Goal: Task Accomplishment & Management: Use online tool/utility

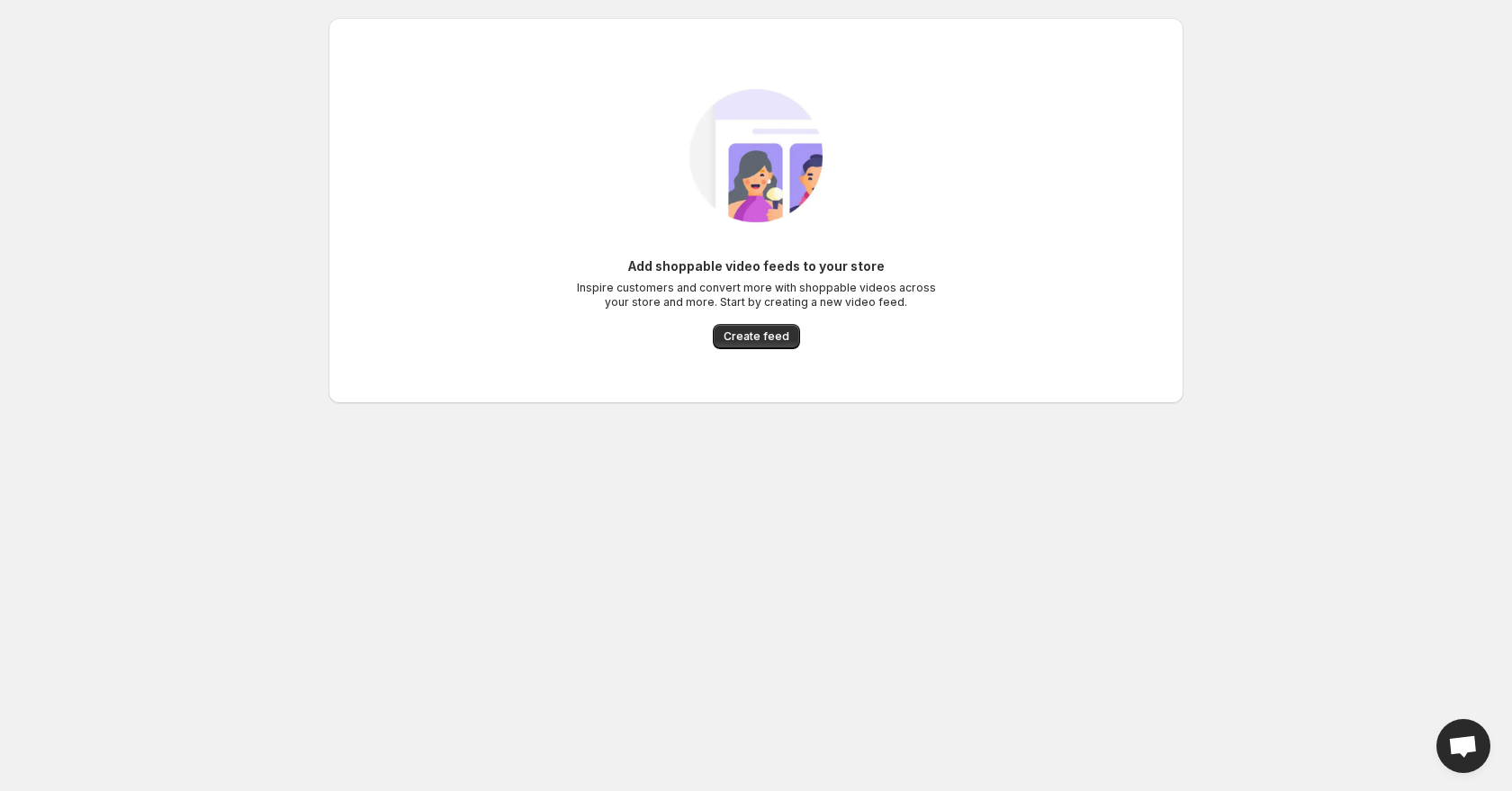
click at [761, 351] on div "Add shoppable video feeds to your store Inspire customers and convert more with…" at bounding box center [755, 211] width 826 height 314
click at [763, 339] on span "Create feed" at bounding box center [757, 337] width 66 height 14
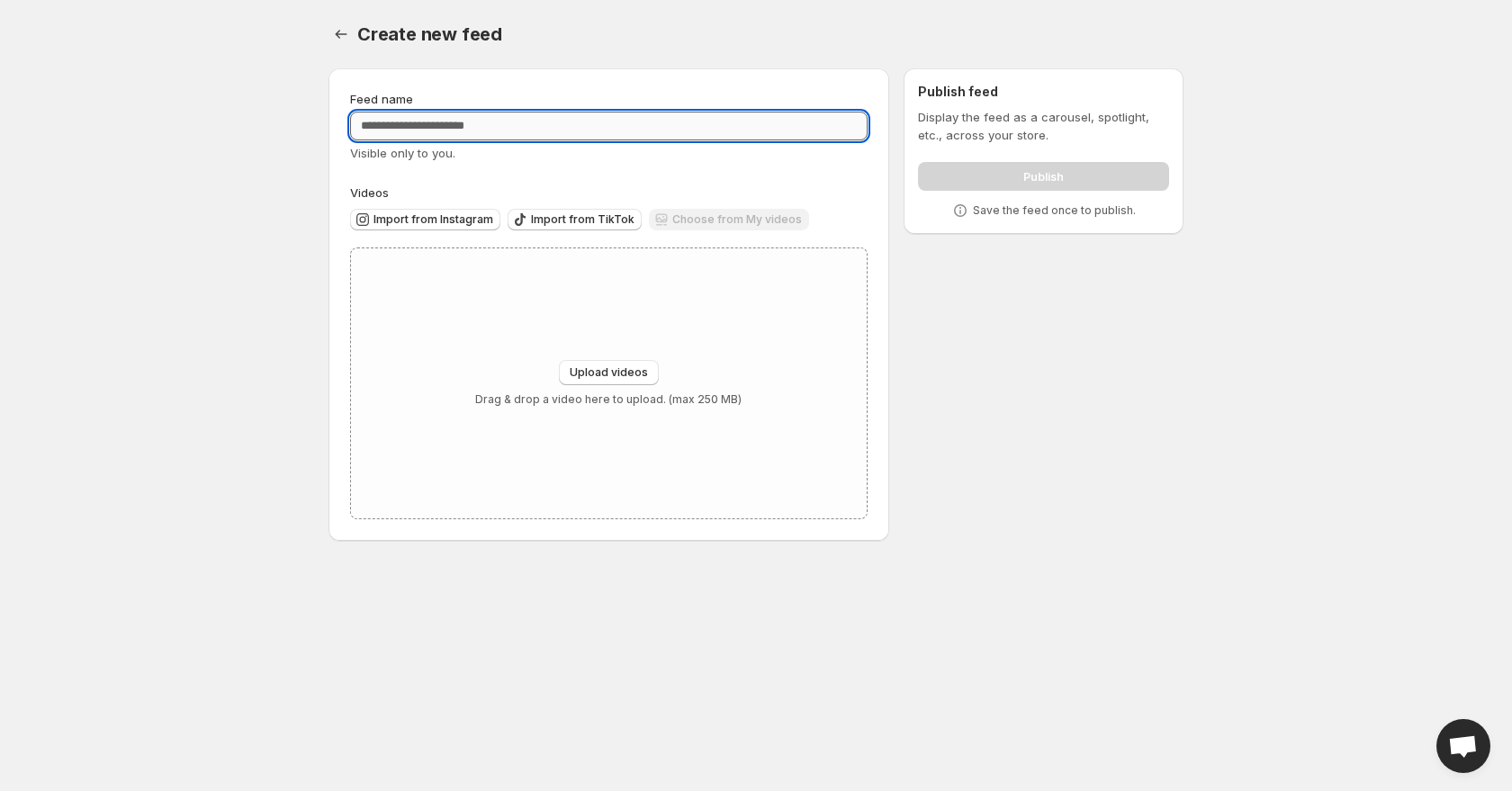
click at [518, 133] on input "Feed name" at bounding box center [609, 126] width 517 height 29
type input "*****"
click at [452, 209] on button "Import from Instagram" at bounding box center [425, 220] width 151 height 22
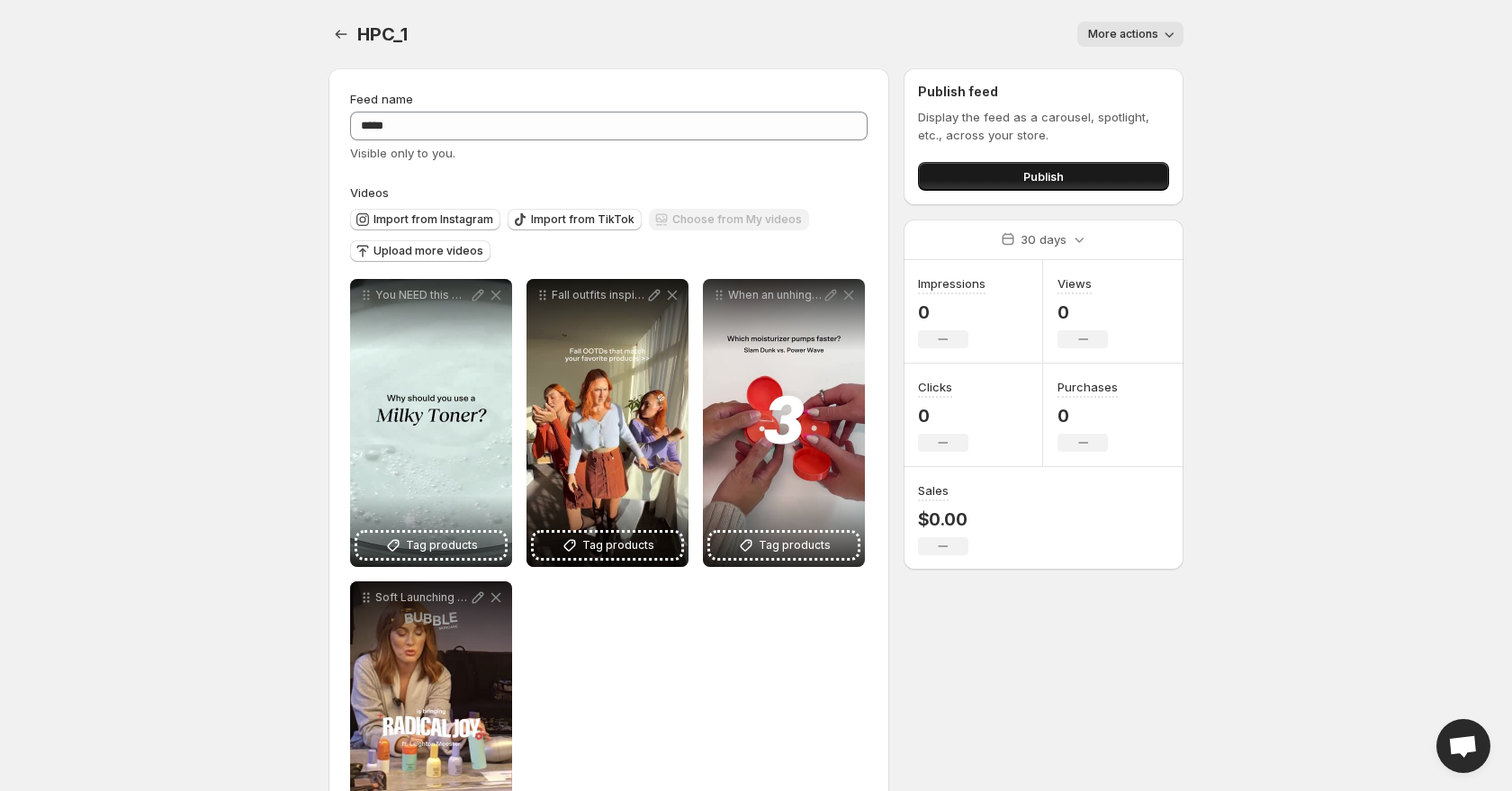
click at [975, 181] on button "Publish" at bounding box center [1043, 176] width 251 height 29
click at [346, 26] on icon "Settings" at bounding box center [342, 34] width 18 height 18
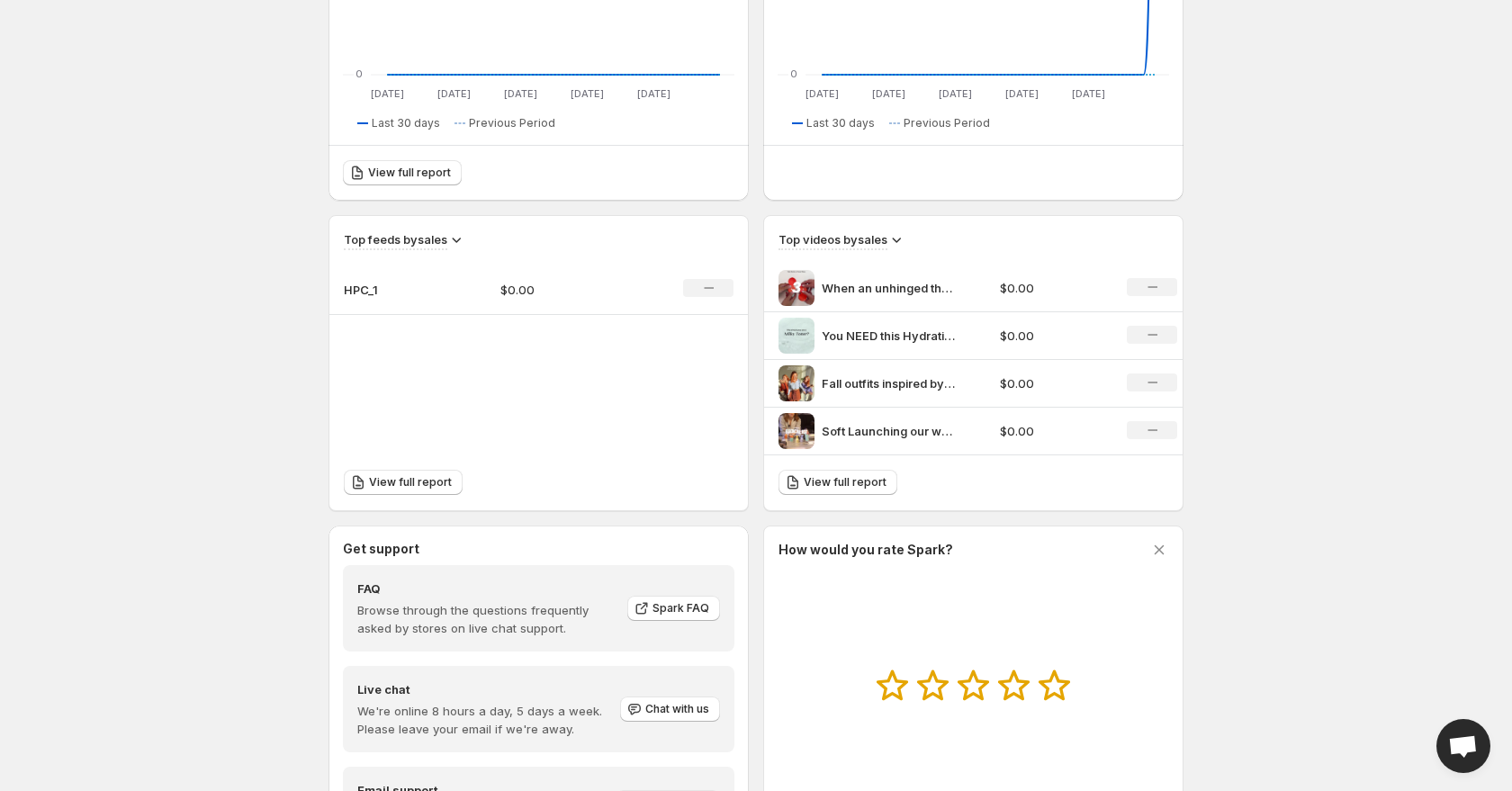
scroll to position [540, 0]
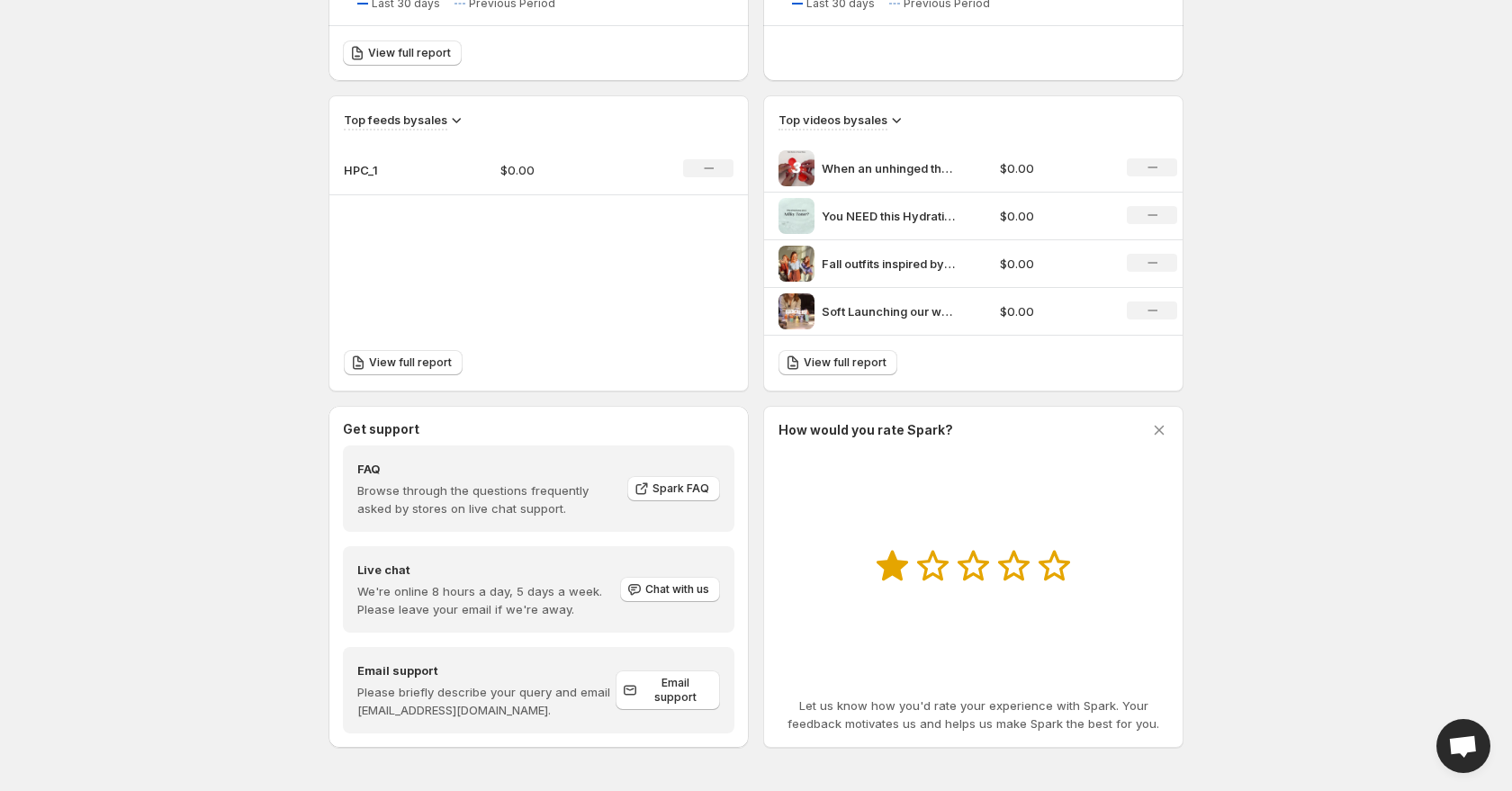
click at [904, 569] on icon at bounding box center [892, 566] width 33 height 32
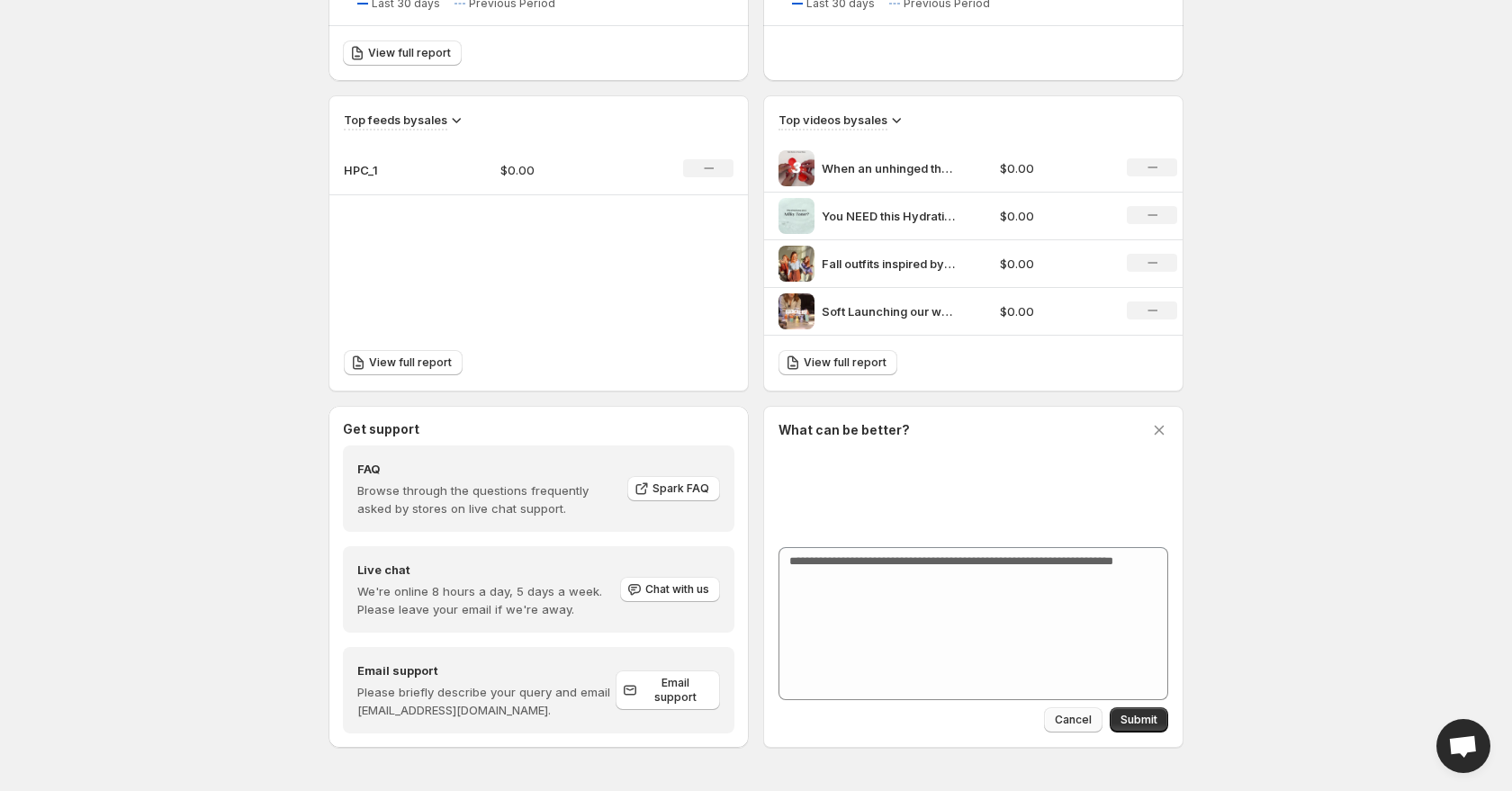
click at [1086, 726] on span "Cancel" at bounding box center [1073, 720] width 37 height 14
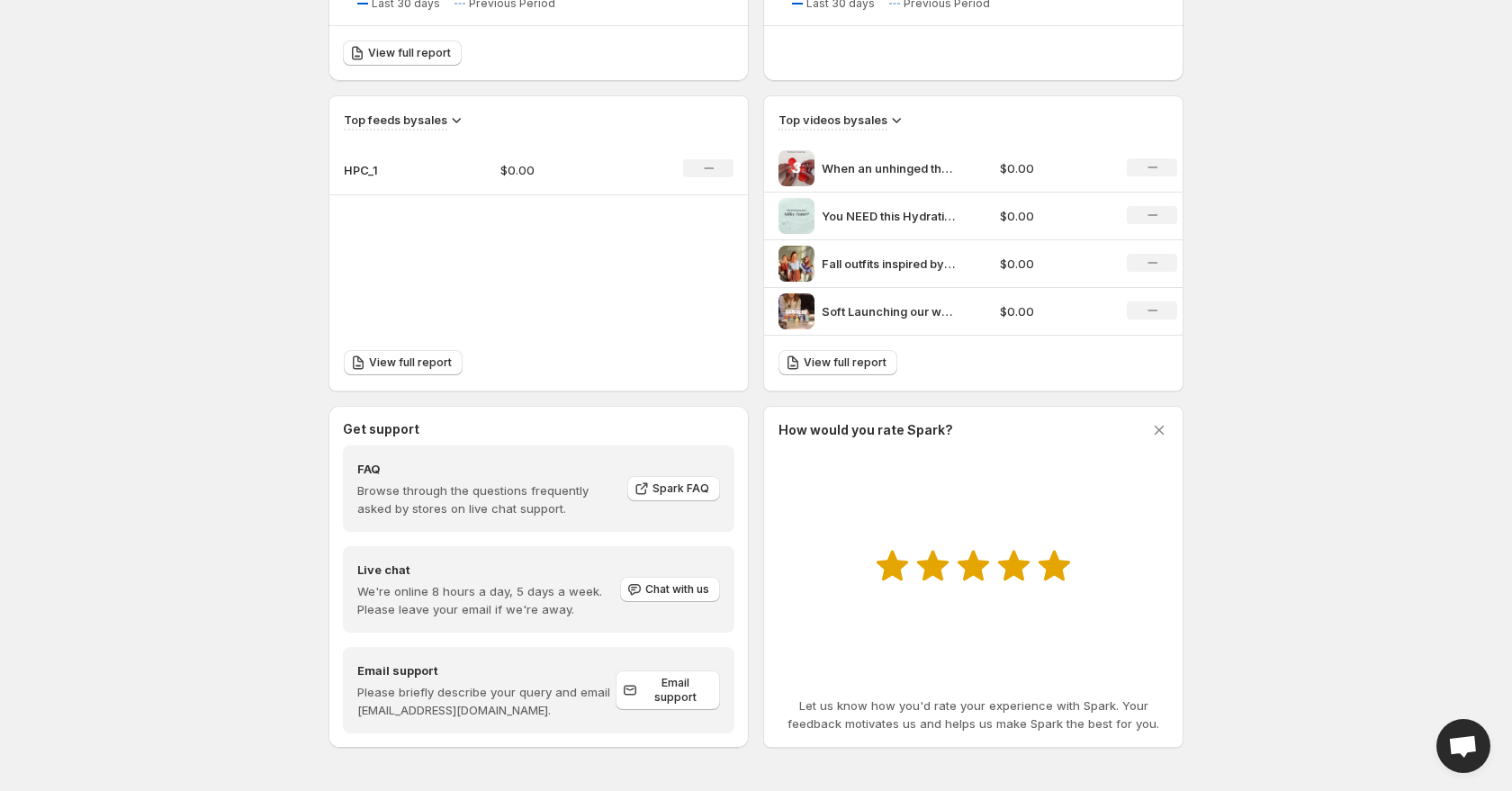
click at [1051, 555] on icon at bounding box center [1054, 566] width 33 height 32
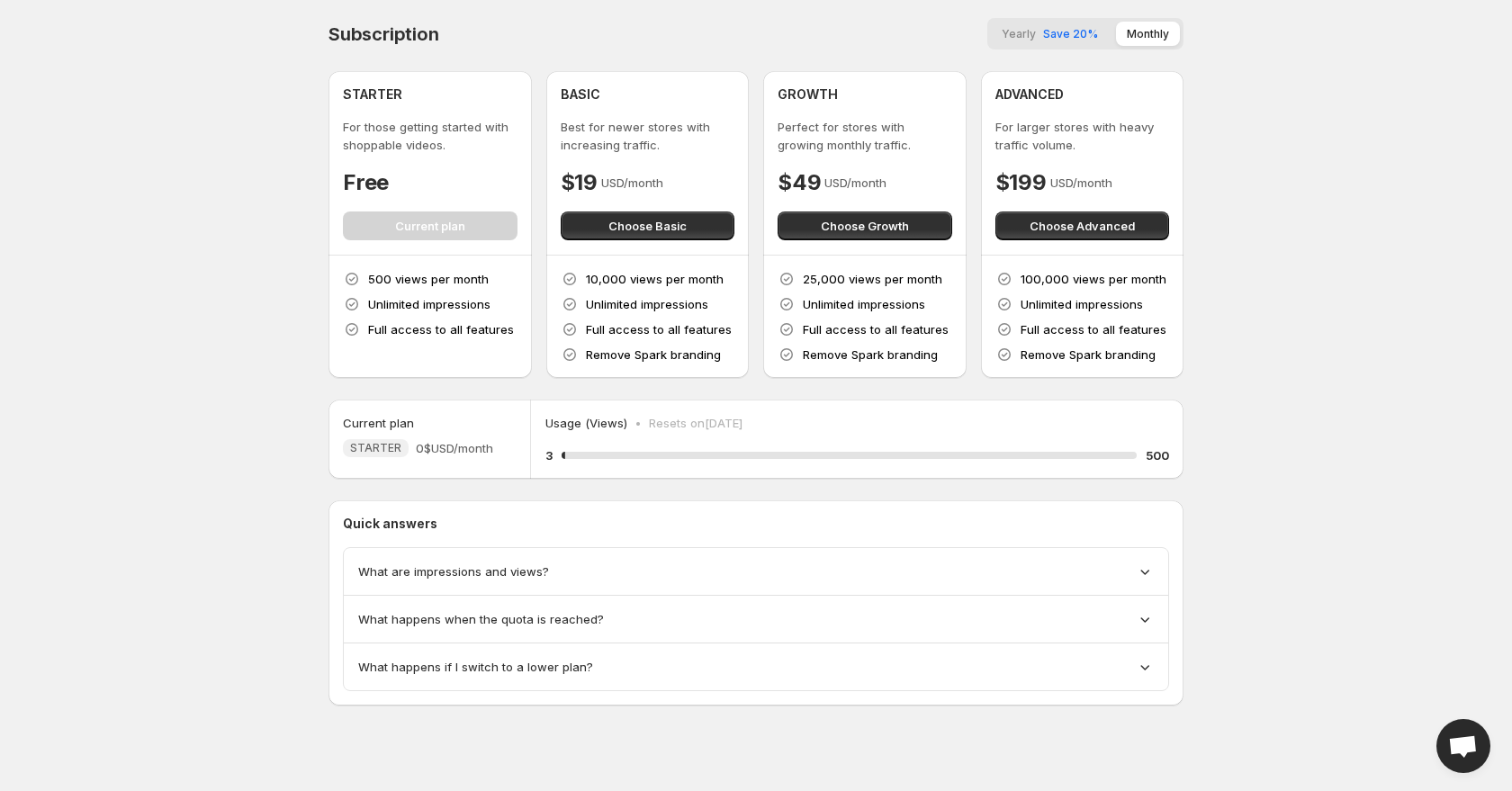
click at [397, 572] on span "What are impressions and views?" at bounding box center [453, 571] width 191 height 18
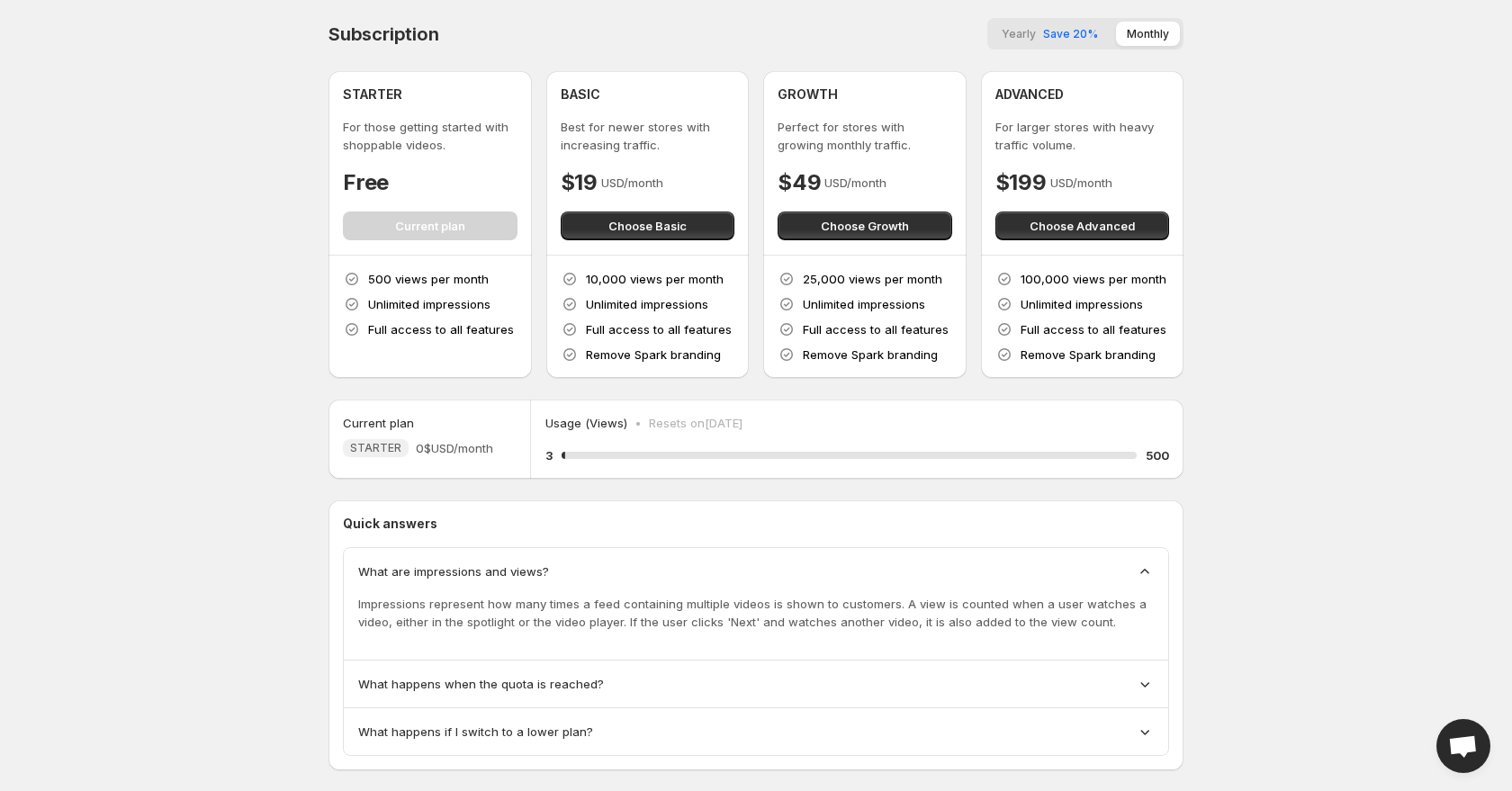
scroll to position [32, 0]
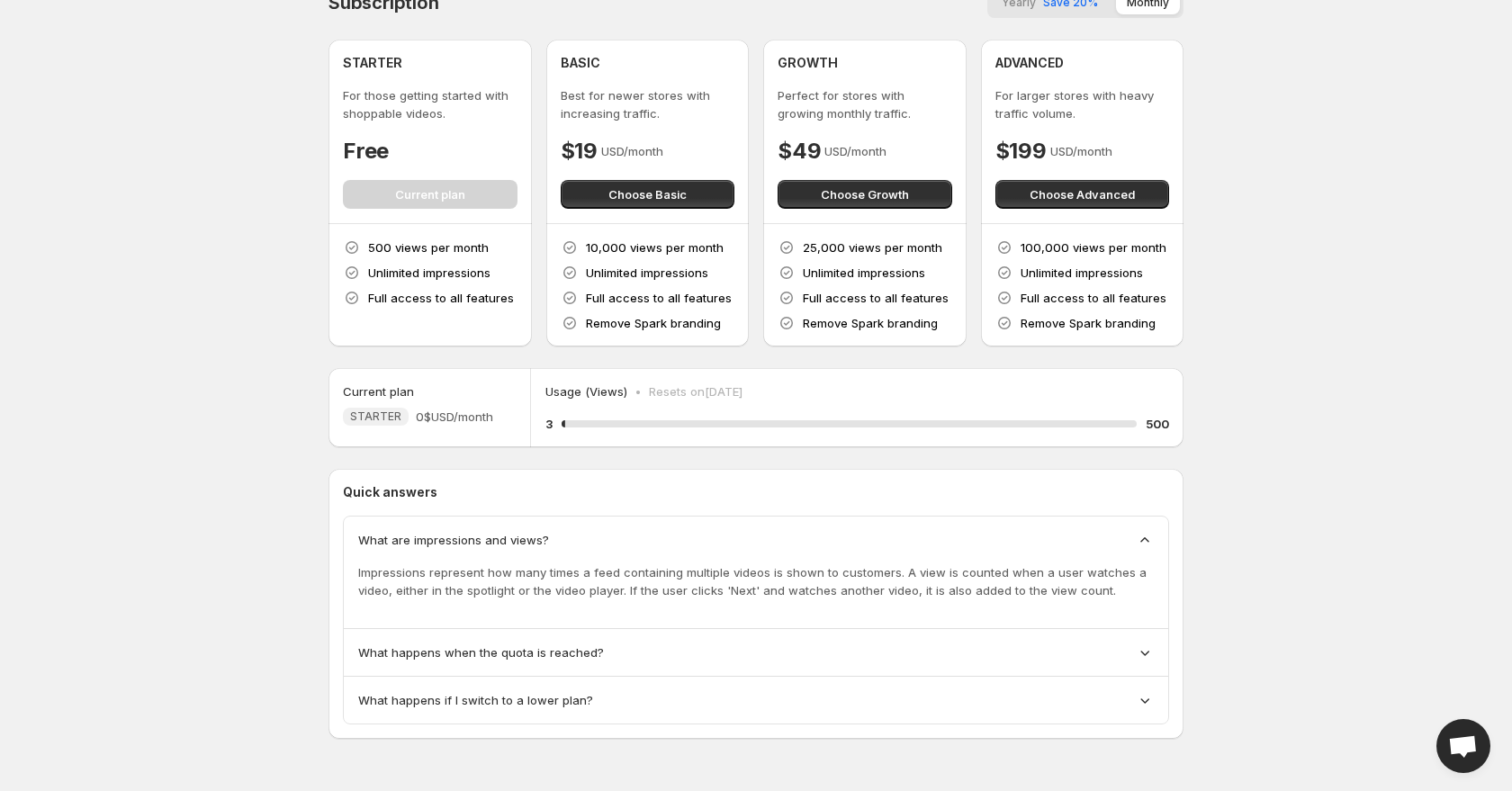
click at [429, 691] on span "What happens if I switch to a lower plan?" at bounding box center [475, 700] width 235 height 18
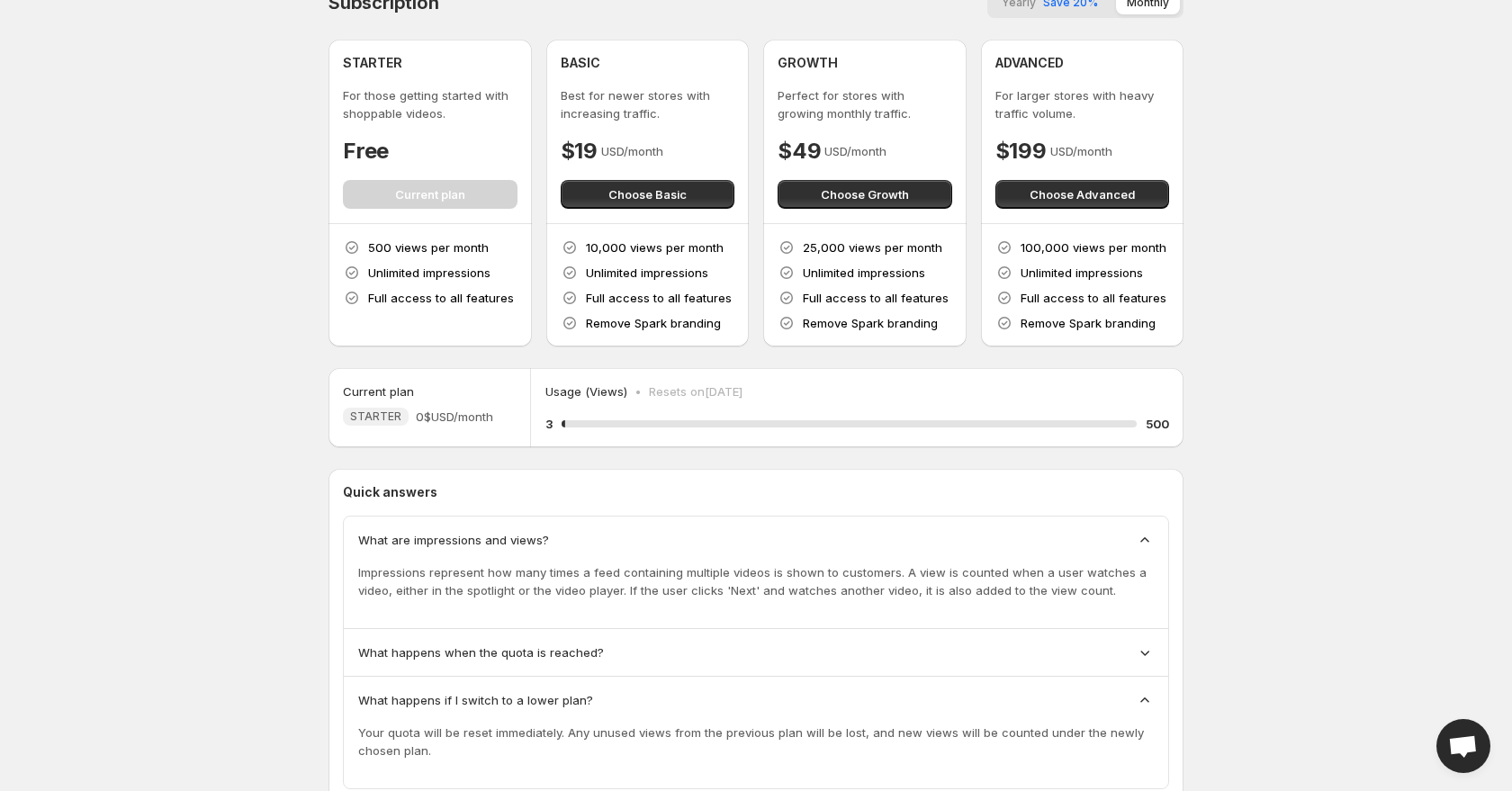
scroll to position [96, 0]
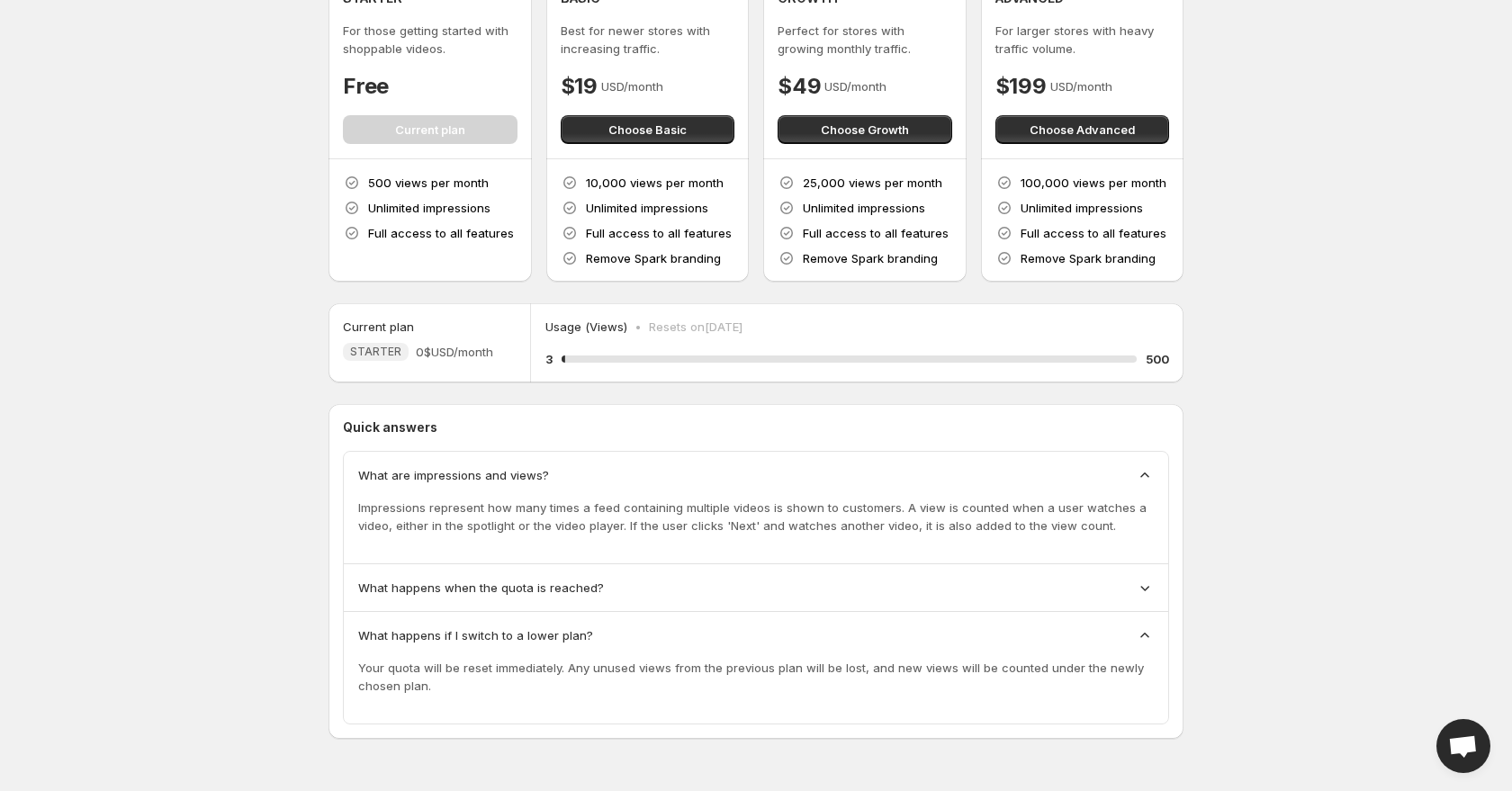
click at [443, 583] on span "What happens when the quota is reached?" at bounding box center [481, 588] width 246 height 18
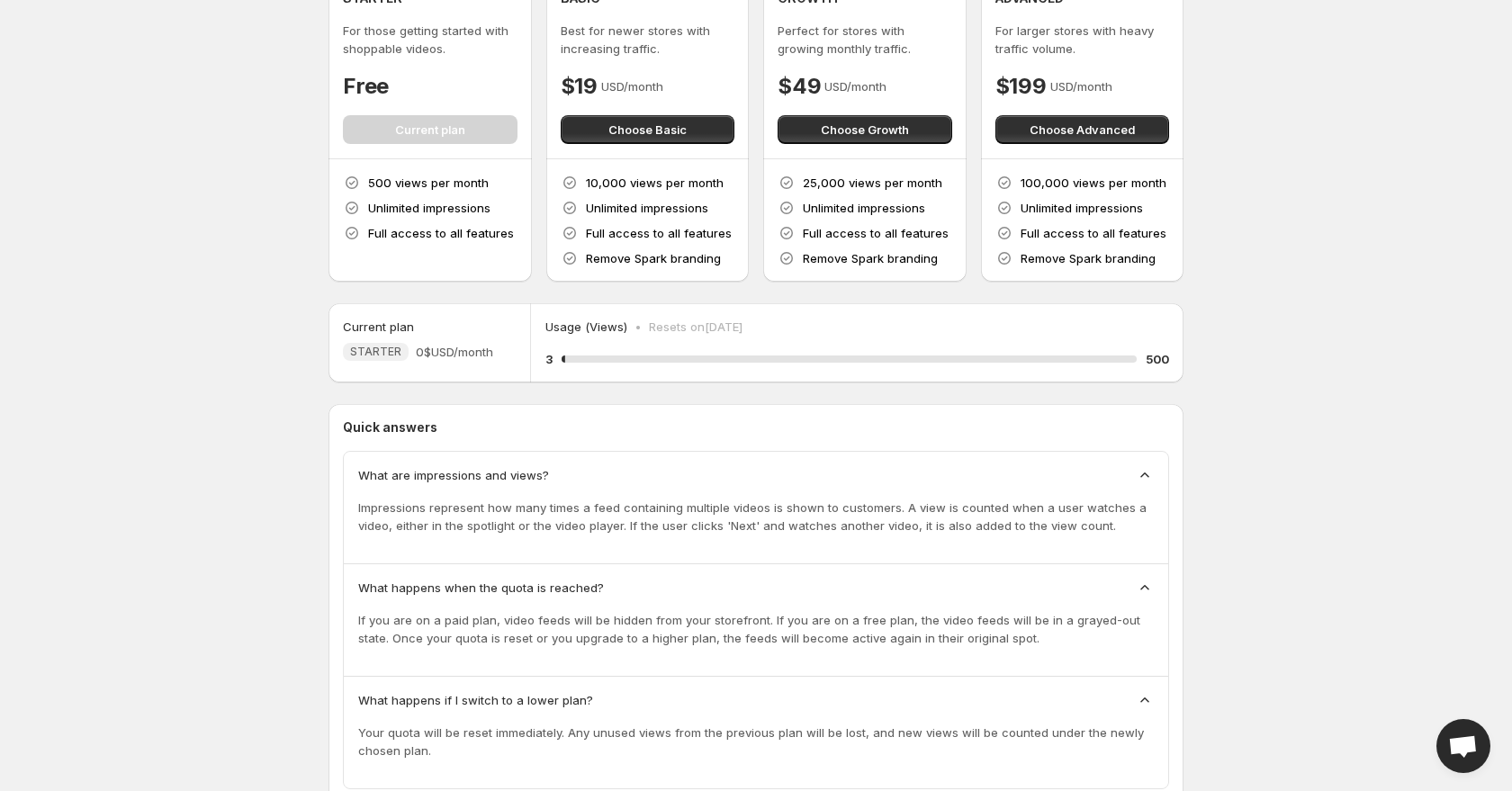
click at [443, 583] on span "What happens when the quota is reached?" at bounding box center [481, 588] width 246 height 18
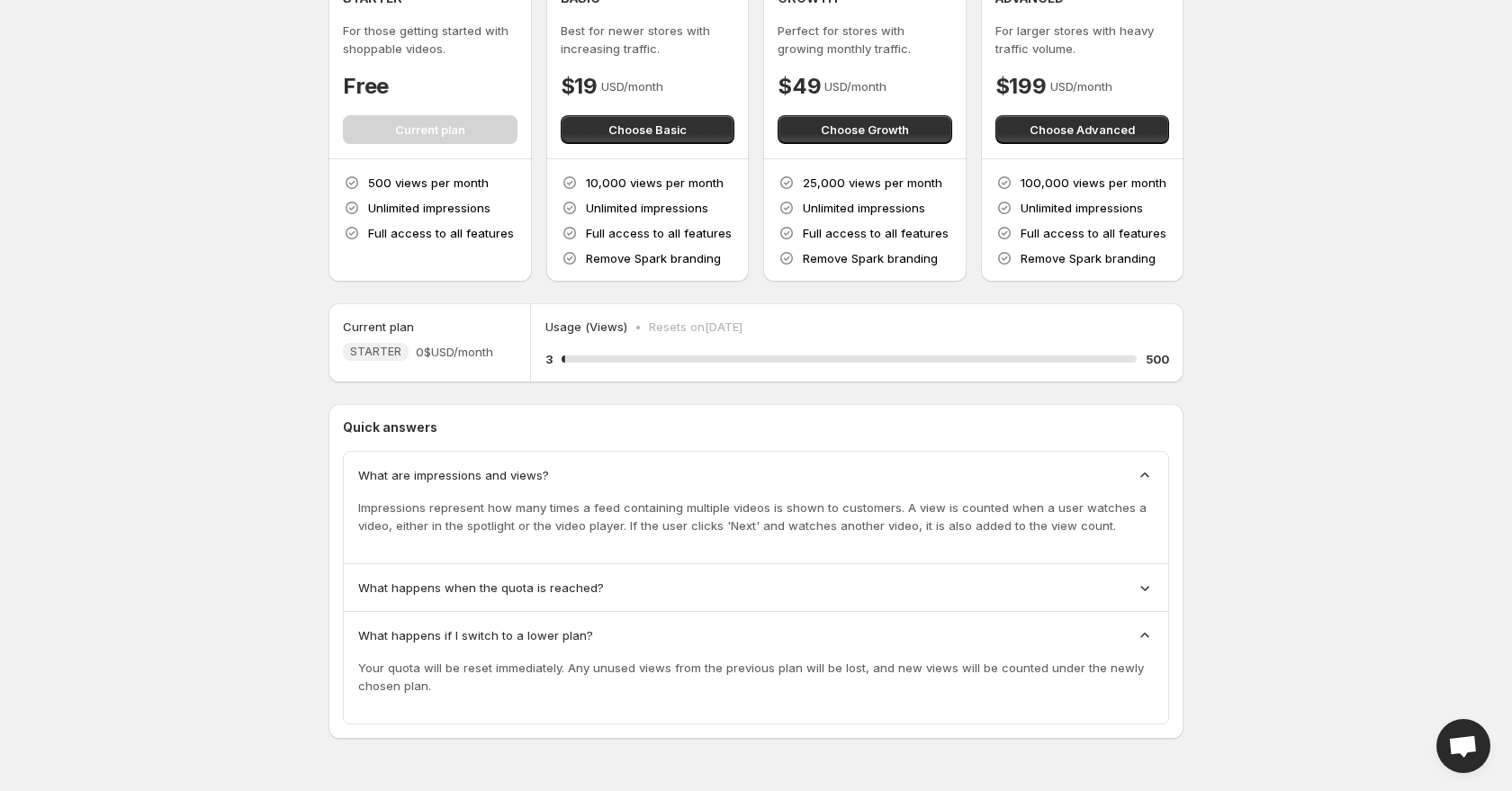
click at [442, 643] on span "What happens if I switch to a lower plan?" at bounding box center [475, 635] width 235 height 18
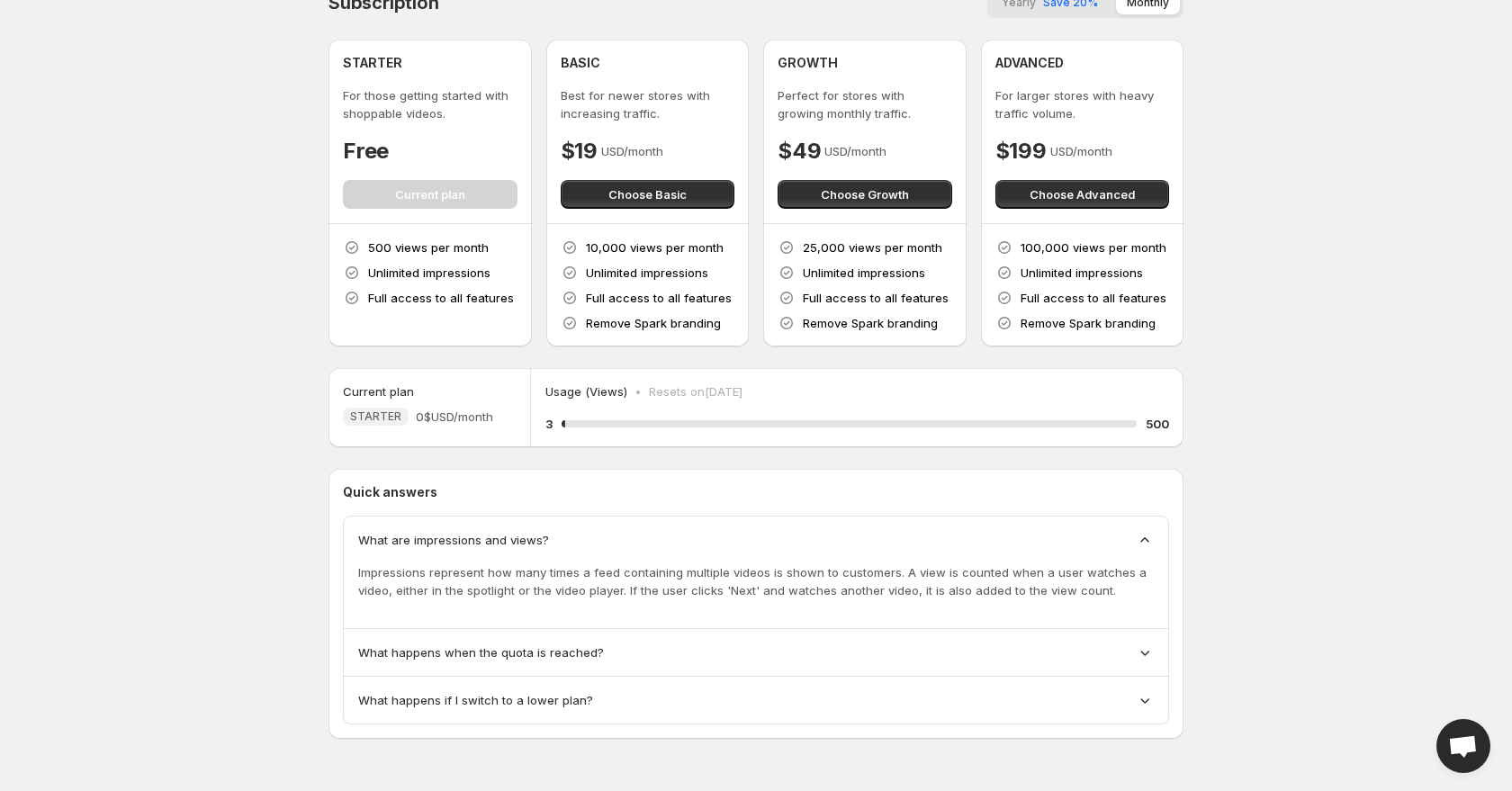
click at [457, 546] on span "What are impressions and views?" at bounding box center [453, 540] width 191 height 18
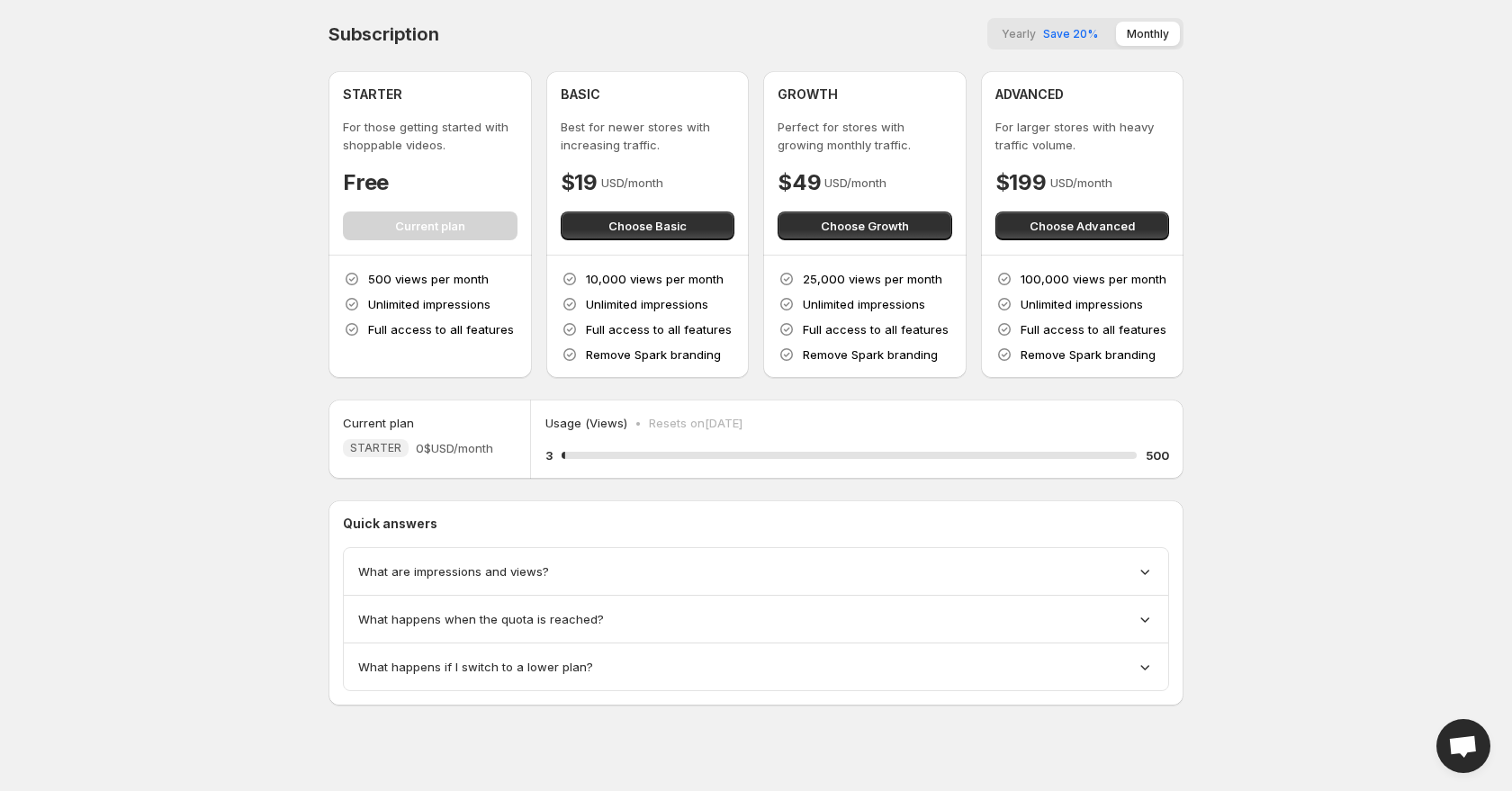
click at [270, 475] on body "Home Feeds Videos Subscription Settings Subscription Yearly Save 20% Monthly ST…" at bounding box center [756, 396] width 1512 height 791
